Goal: Task Accomplishment & Management: Manage account settings

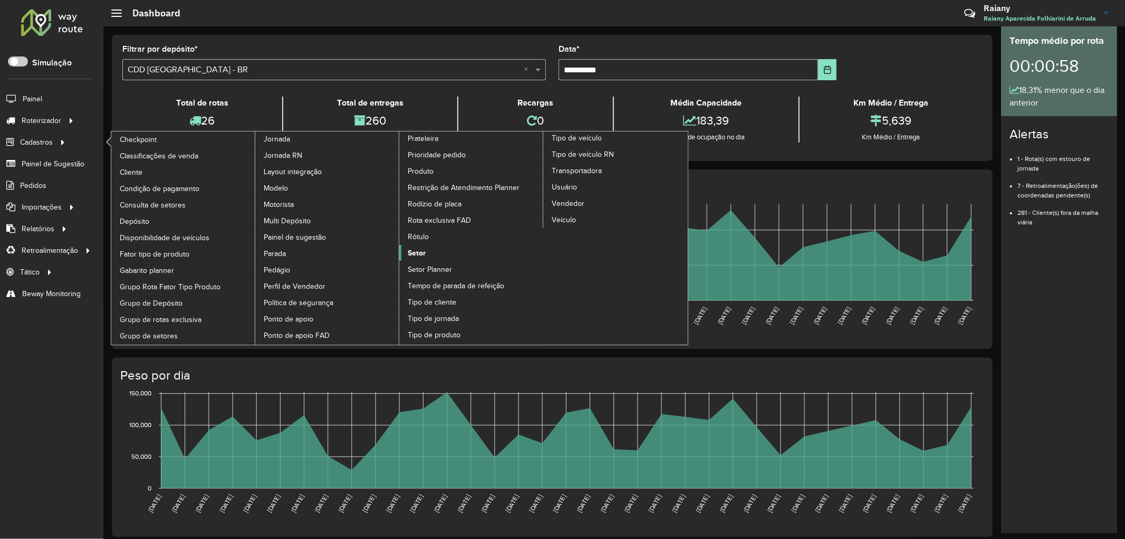
click at [411, 258] on span "Setor" at bounding box center [417, 252] width 18 height 11
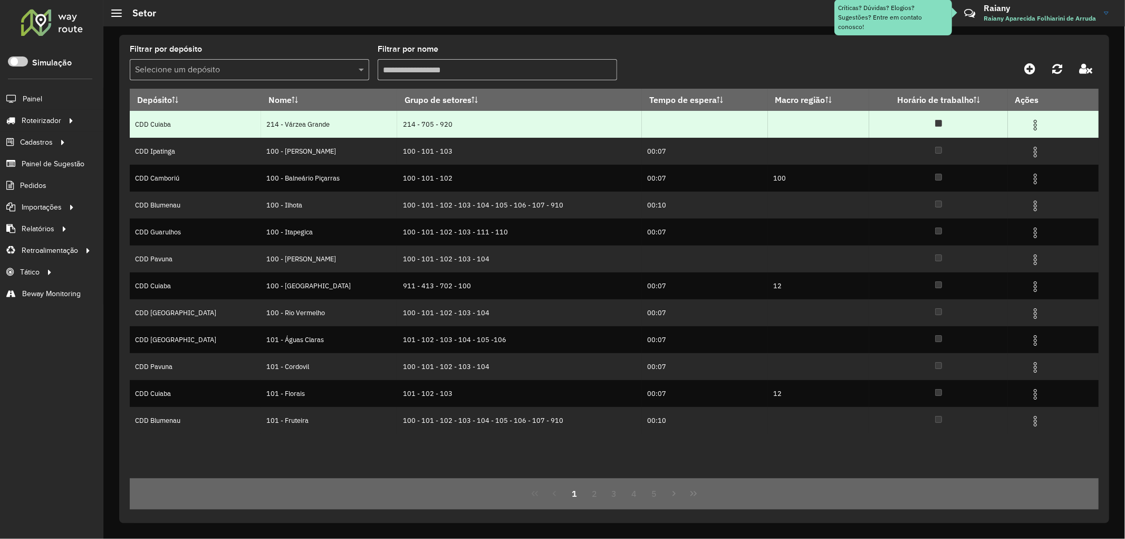
click at [1030, 121] on img at bounding box center [1035, 125] width 13 height 13
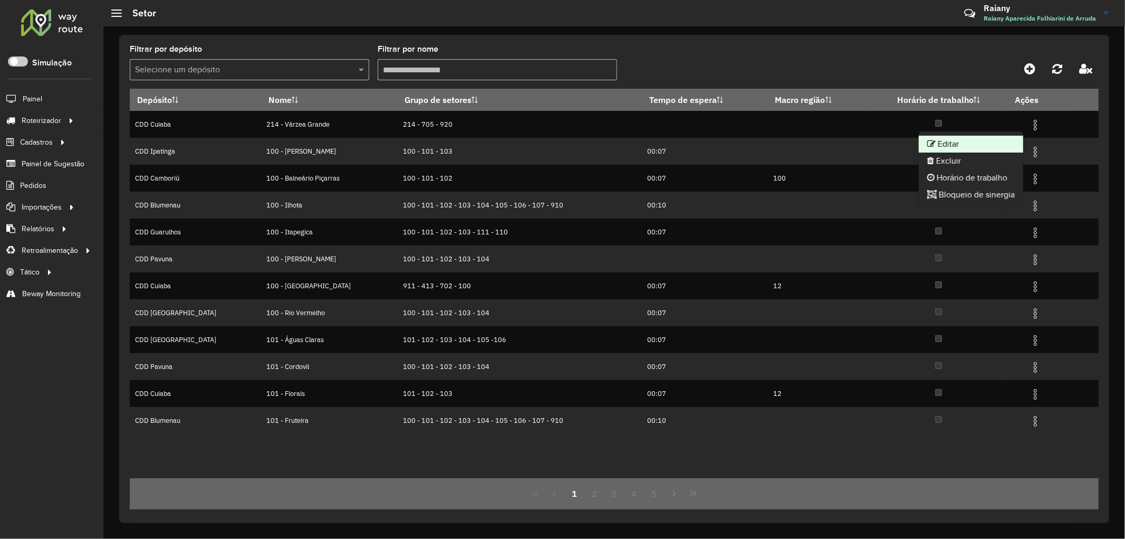
click at [984, 139] on li "Editar" at bounding box center [971, 144] width 104 height 17
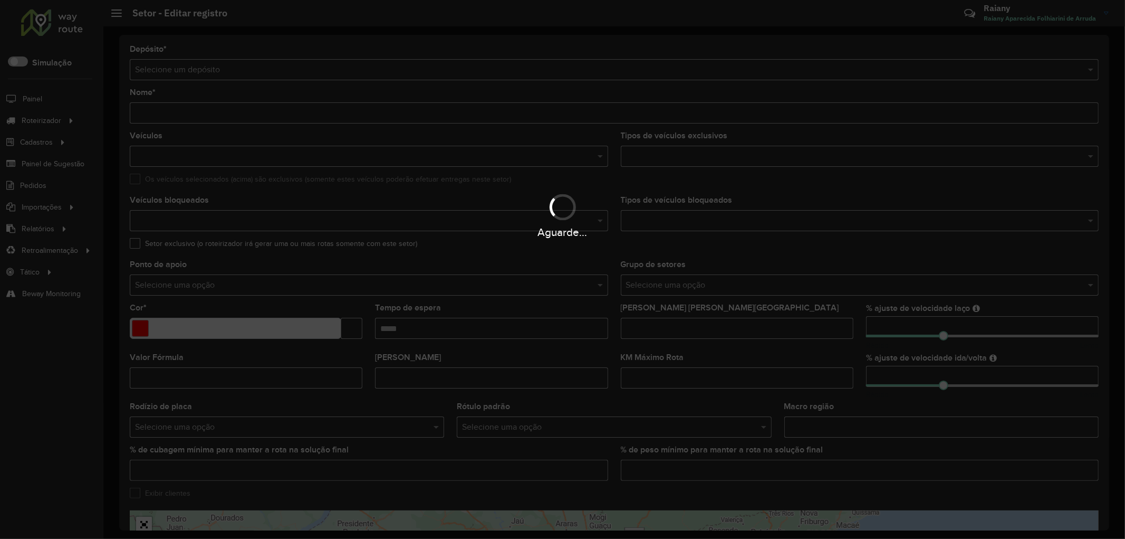
type input "**********"
type input "*******"
type input "*"
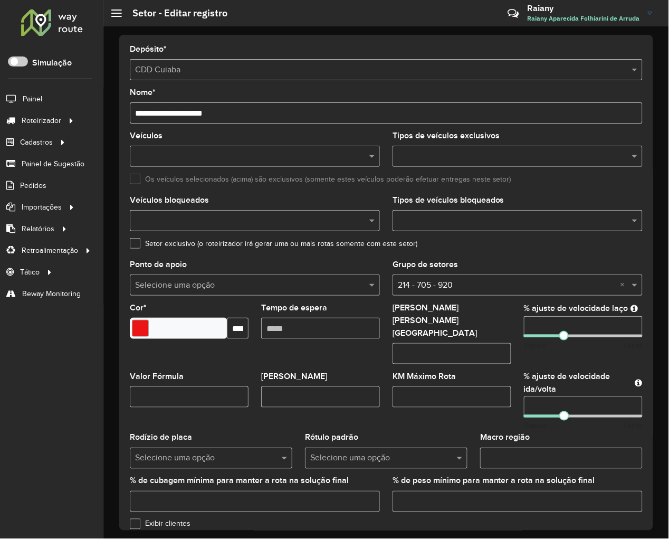
click at [214, 222] on input "text" at bounding box center [249, 221] width 234 height 13
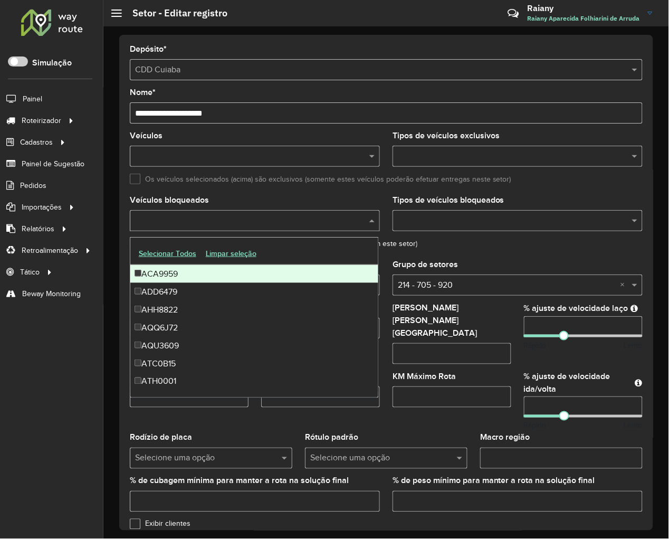
click at [185, 276] on div "ACA9959" at bounding box center [254, 274] width 248 height 18
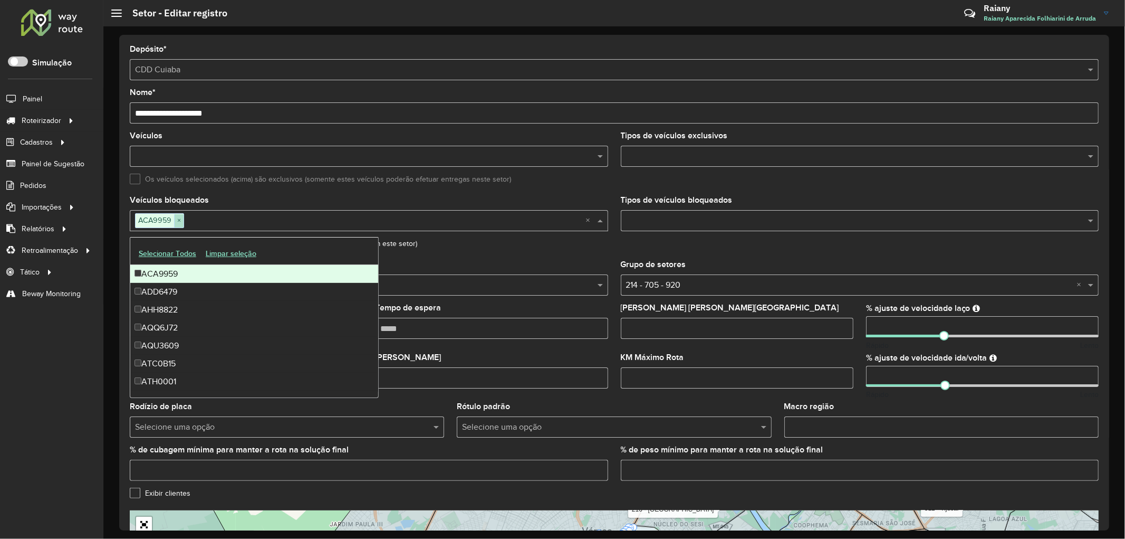
click at [178, 222] on span "×" at bounding box center [178, 220] width 9 height 13
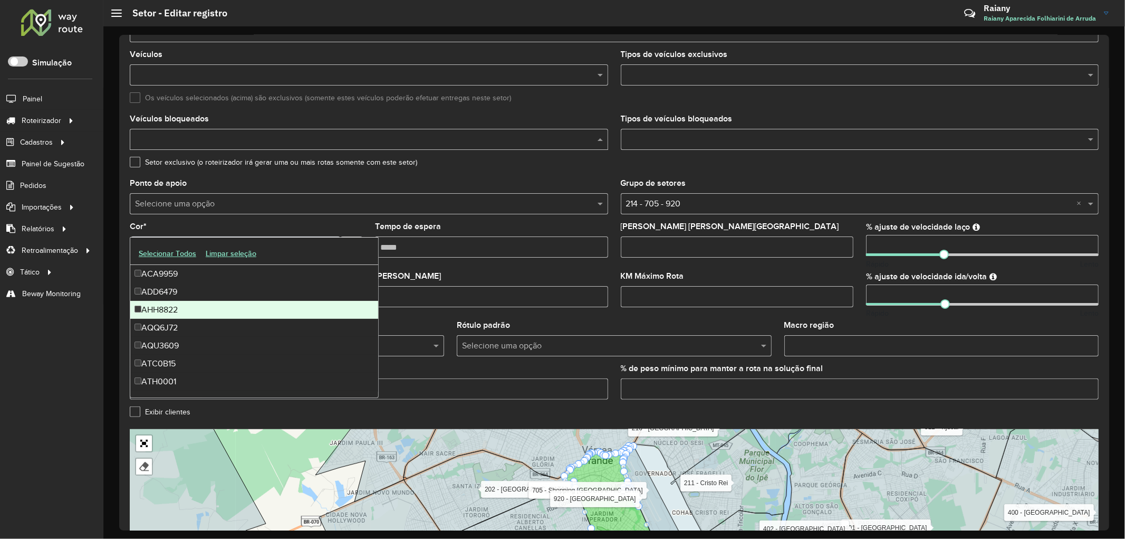
scroll to position [187, 0]
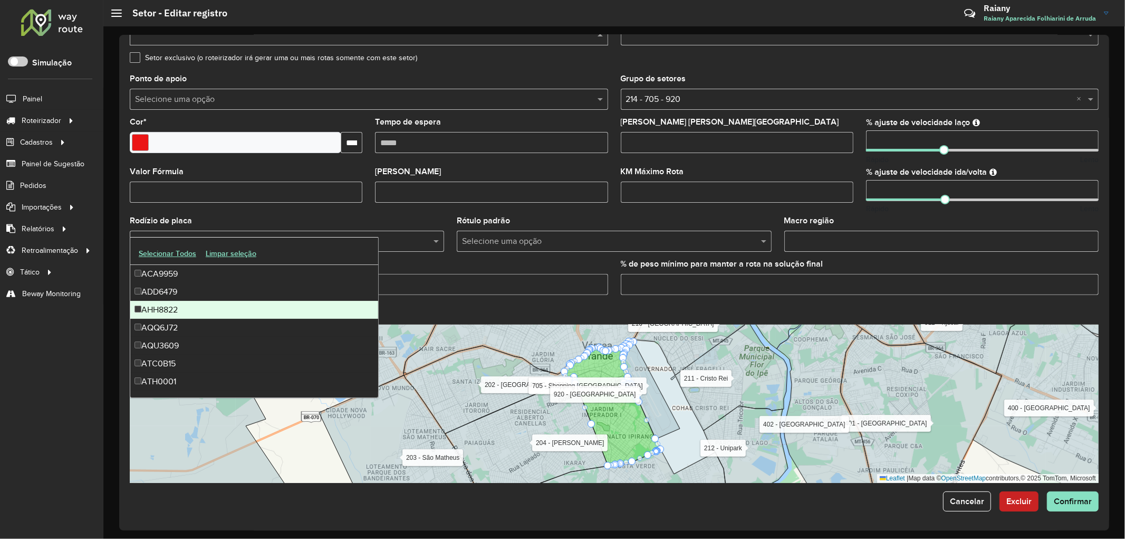
click at [503, 302] on formly-field "% de cubagem mínima para manter a rota na solução final" at bounding box center [368, 281] width 491 height 43
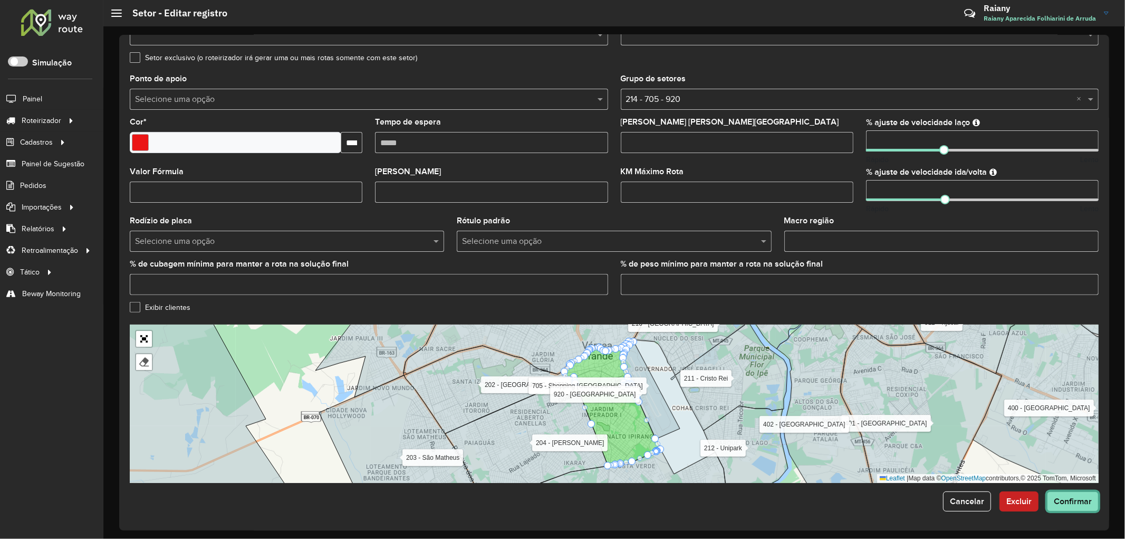
click at [1069, 506] on button "Confirmar" at bounding box center [1073, 501] width 52 height 20
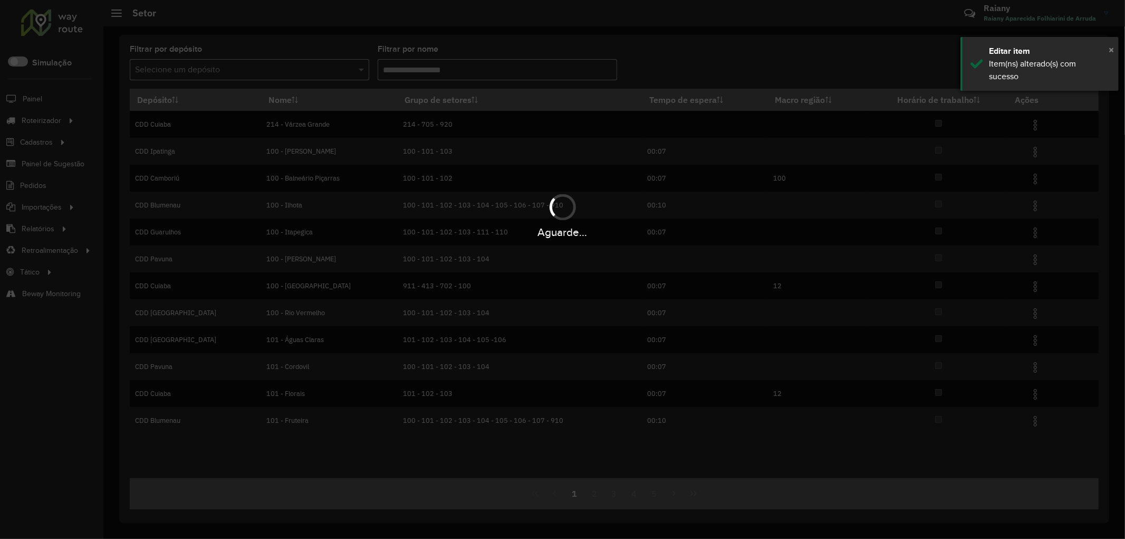
click at [1114, 49] on span "×" at bounding box center [1111, 50] width 5 height 12
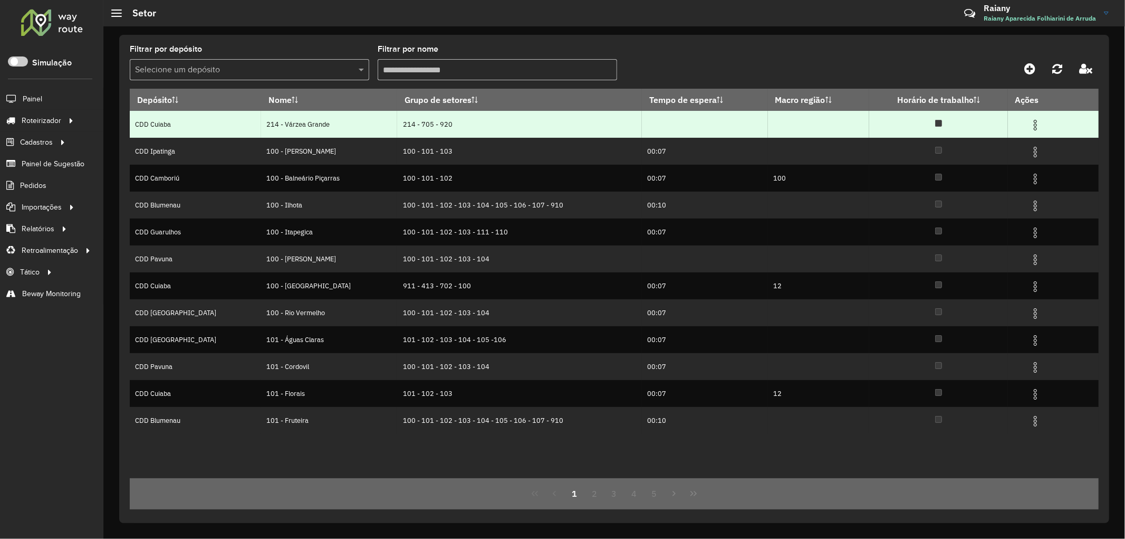
click at [1030, 124] on img at bounding box center [1035, 125] width 13 height 13
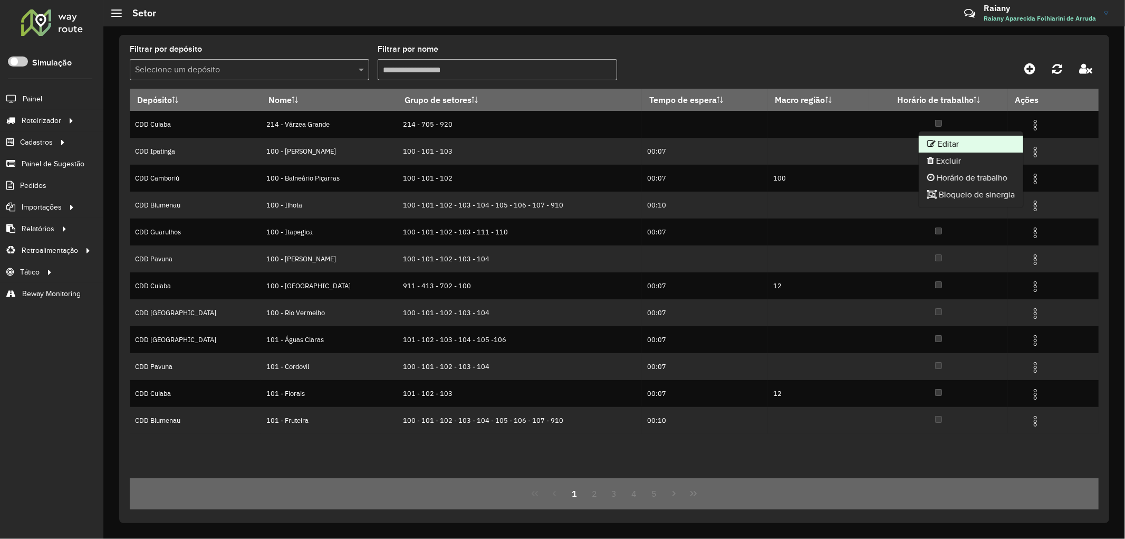
click at [977, 150] on li "Editar" at bounding box center [971, 144] width 104 height 17
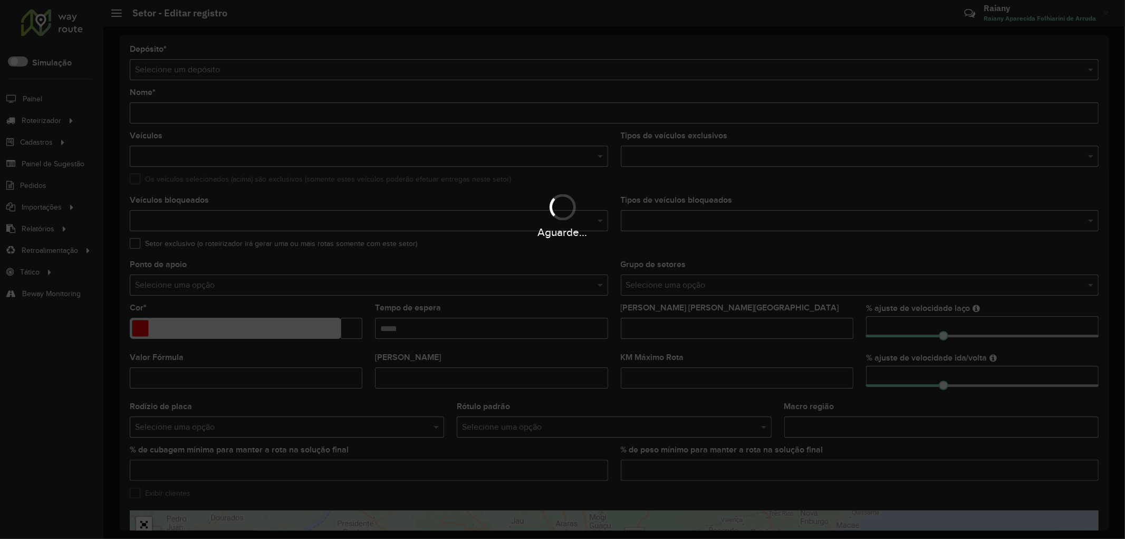
type input "**********"
type input "*******"
type input "*"
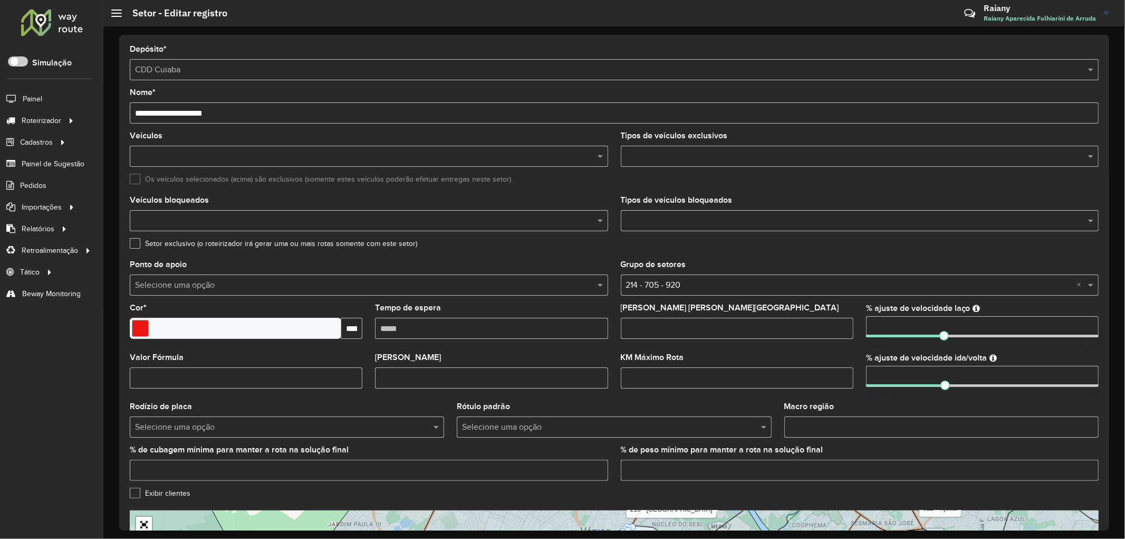
click at [216, 157] on input "text" at bounding box center [363, 156] width 463 height 13
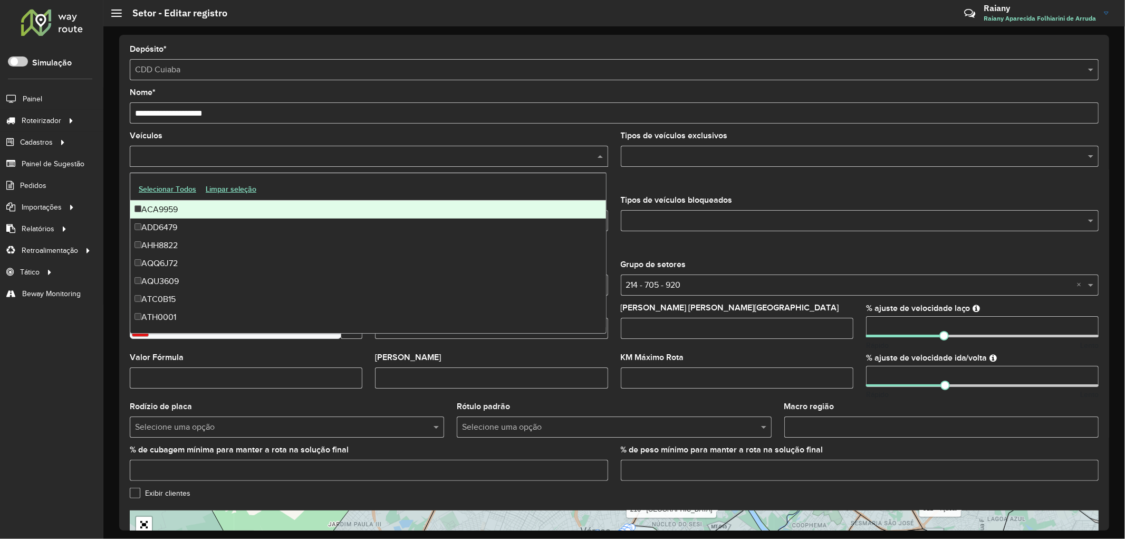
click at [184, 207] on div "ACA9959" at bounding box center [368, 209] width 476 height 18
click at [299, 138] on div "Veículos ACA9959 × ×" at bounding box center [369, 149] width 478 height 35
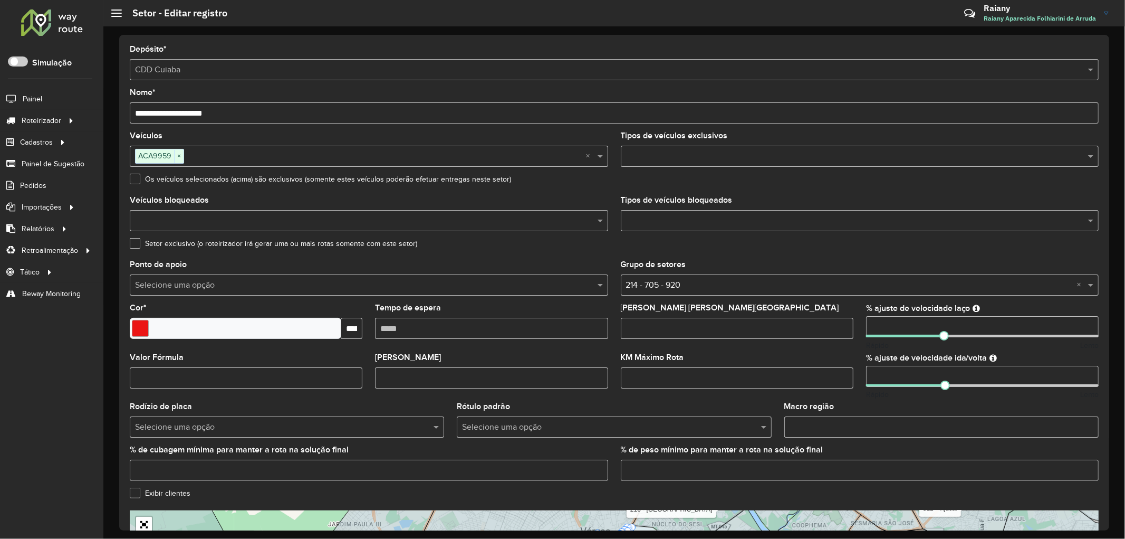
scroll to position [187, 0]
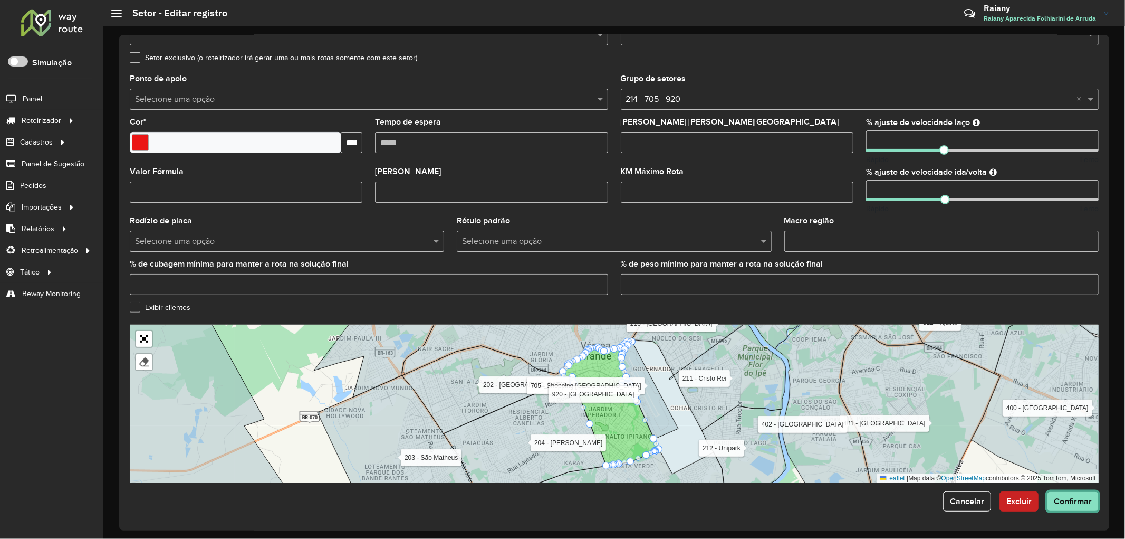
click at [1069, 505] on span "Confirmar" at bounding box center [1073, 500] width 38 height 9
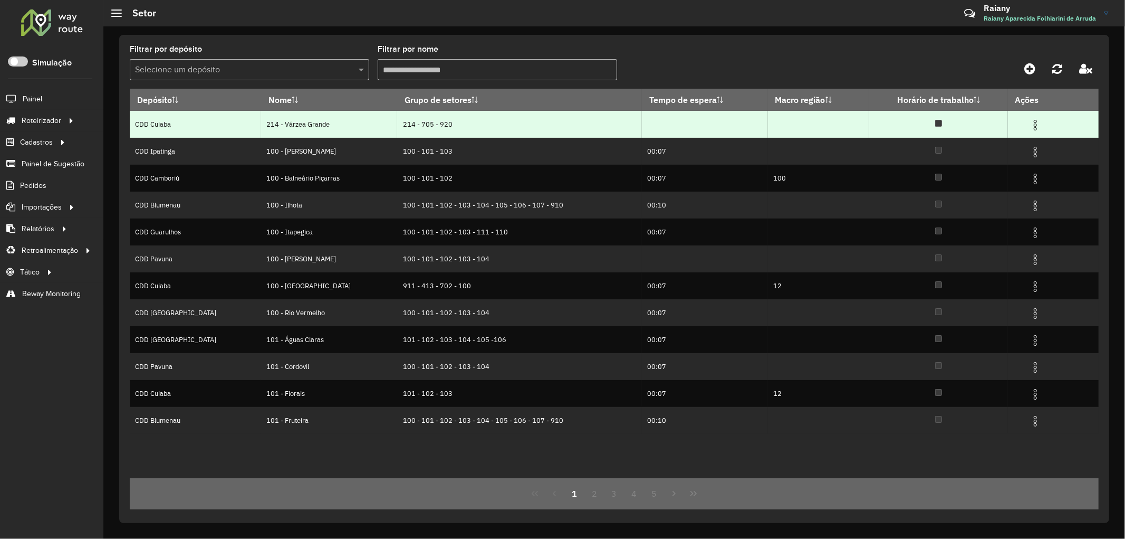
click at [1032, 123] on img at bounding box center [1035, 125] width 13 height 13
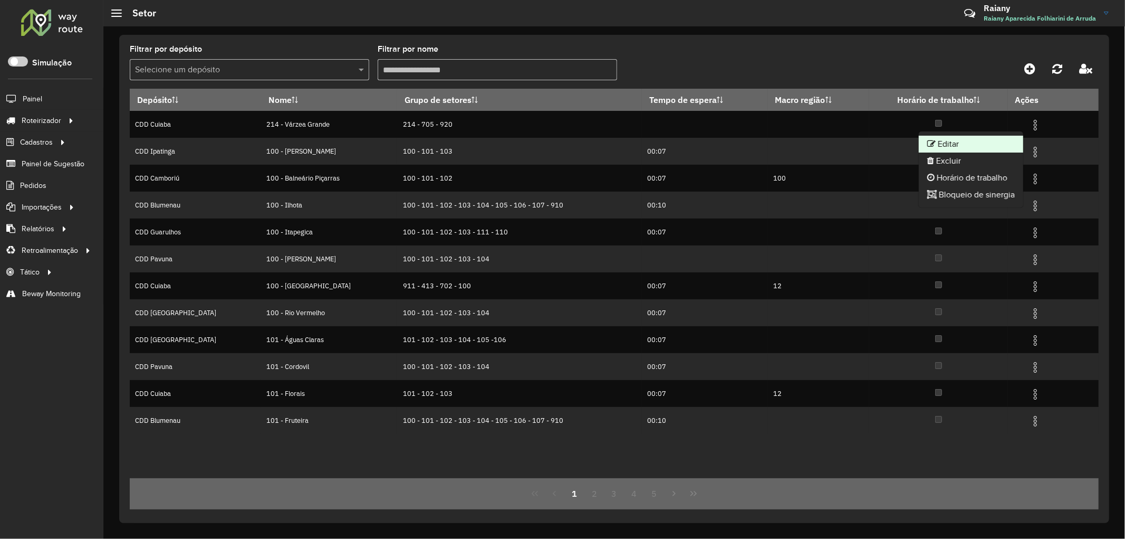
click at [973, 145] on li "Editar" at bounding box center [971, 144] width 104 height 17
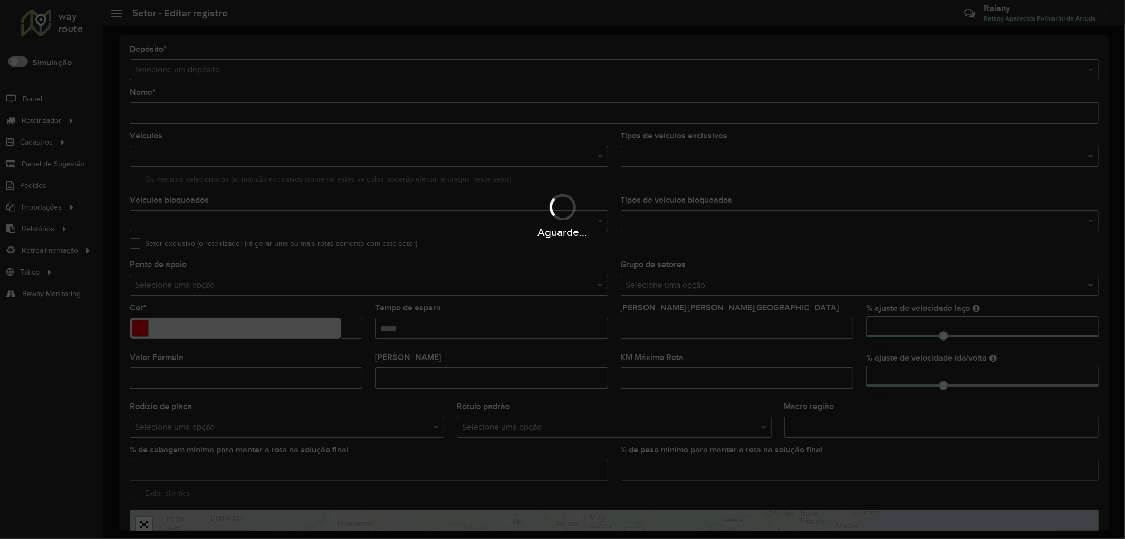
type input "**********"
type input "*******"
type input "*"
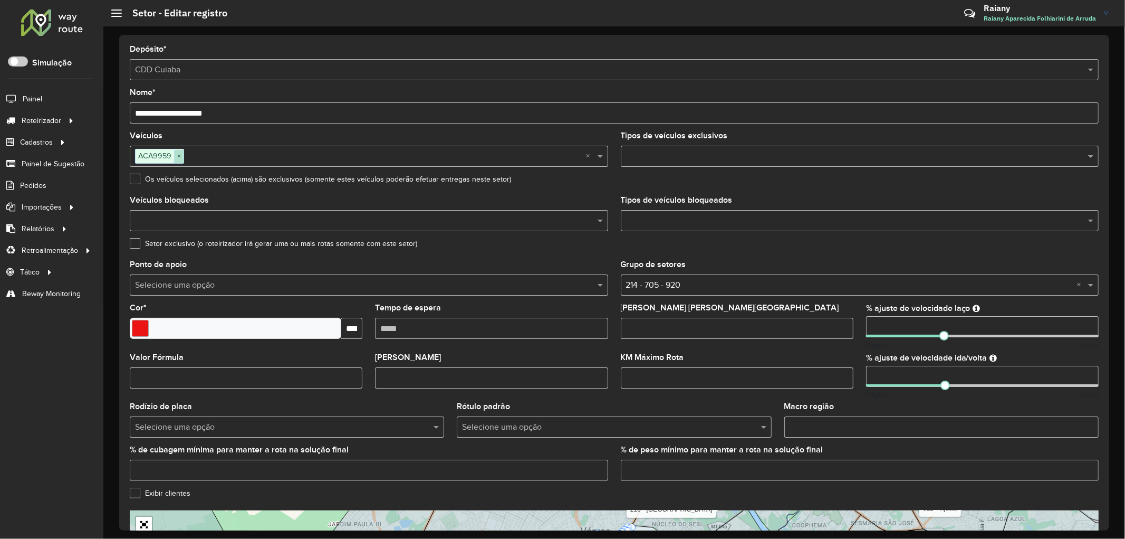
click at [178, 156] on span "×" at bounding box center [178, 156] width 9 height 13
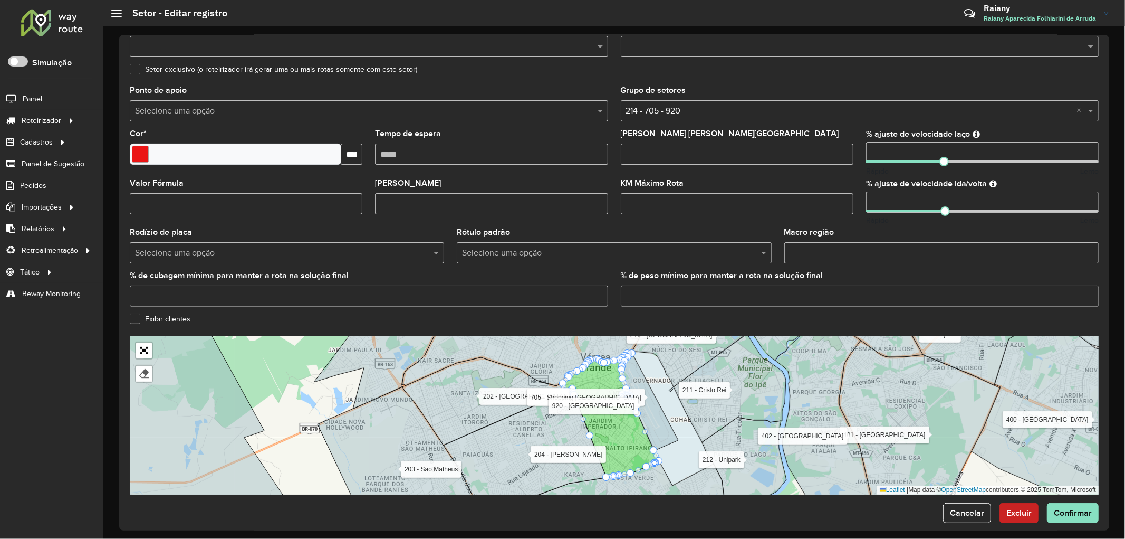
scroll to position [187, 0]
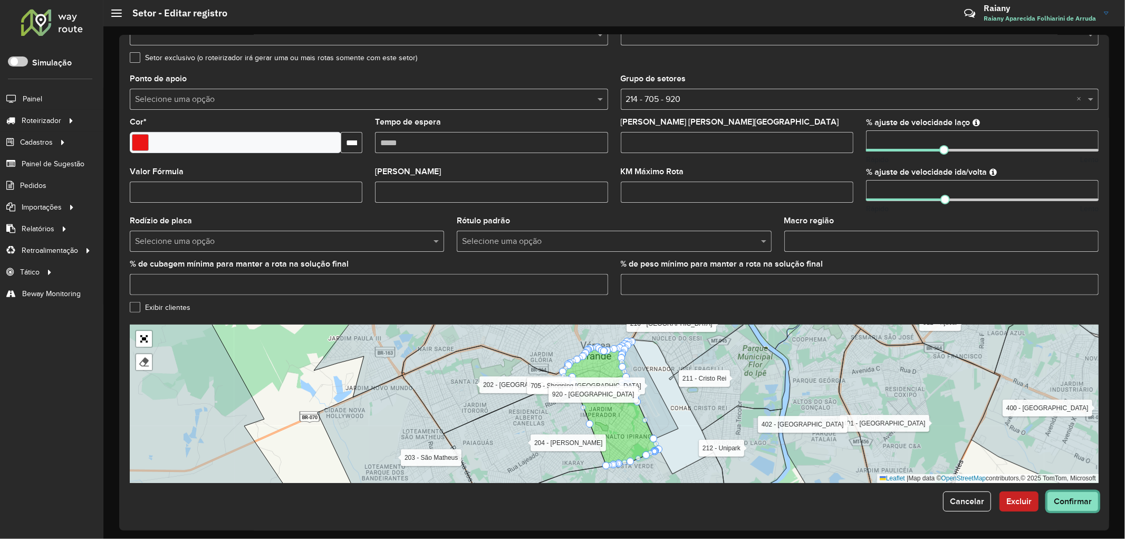
click at [1080, 500] on span "Confirmar" at bounding box center [1073, 500] width 38 height 9
